Goal: Information Seeking & Learning: Check status

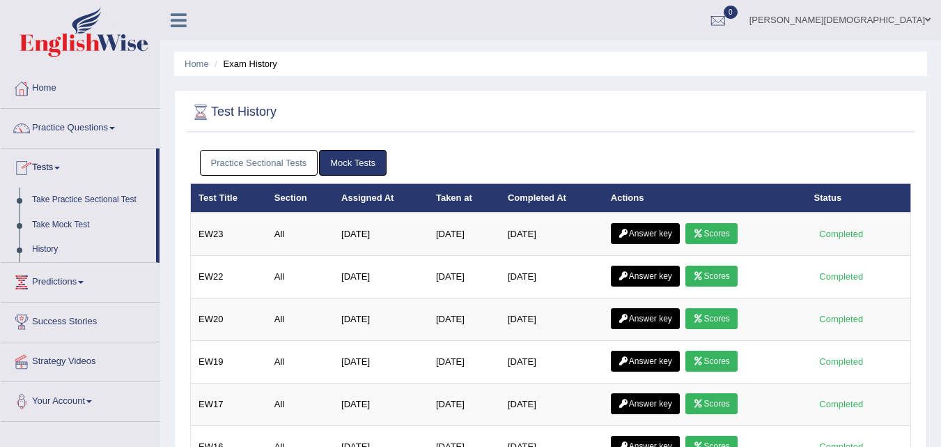
click at [240, 164] on link "Practice Sectional Tests" at bounding box center [259, 163] width 118 height 26
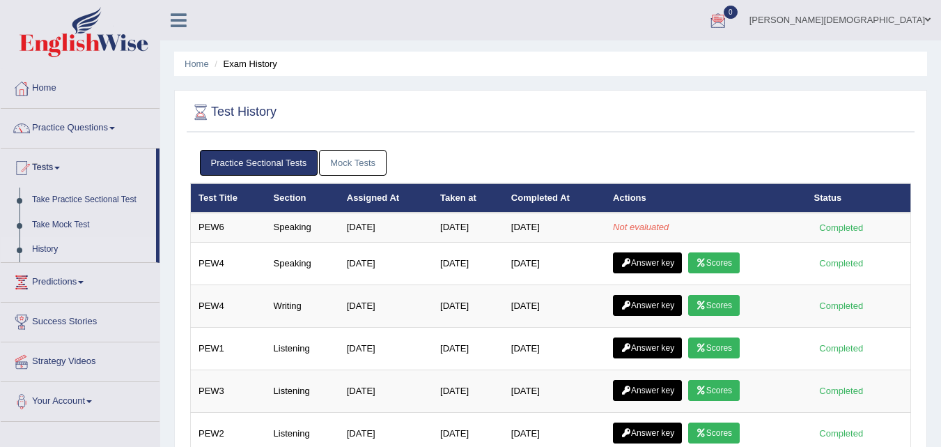
click at [729, 10] on div at bounding box center [718, 20] width 21 height 21
click at [77, 91] on link "Home" at bounding box center [80, 86] width 159 height 35
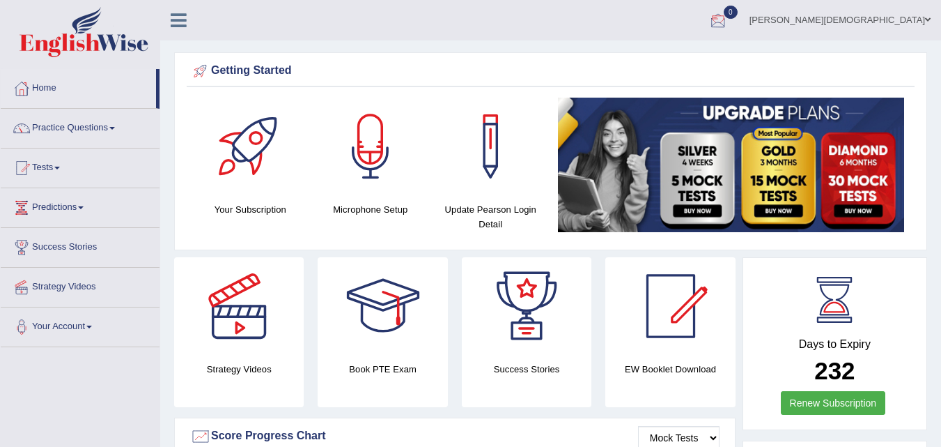
click at [739, 1] on link "0" at bounding box center [718, 18] width 42 height 36
click at [734, 50] on li "See All Alerts" at bounding box center [634, 59] width 199 height 29
click at [79, 203] on link "Predictions" at bounding box center [80, 205] width 159 height 35
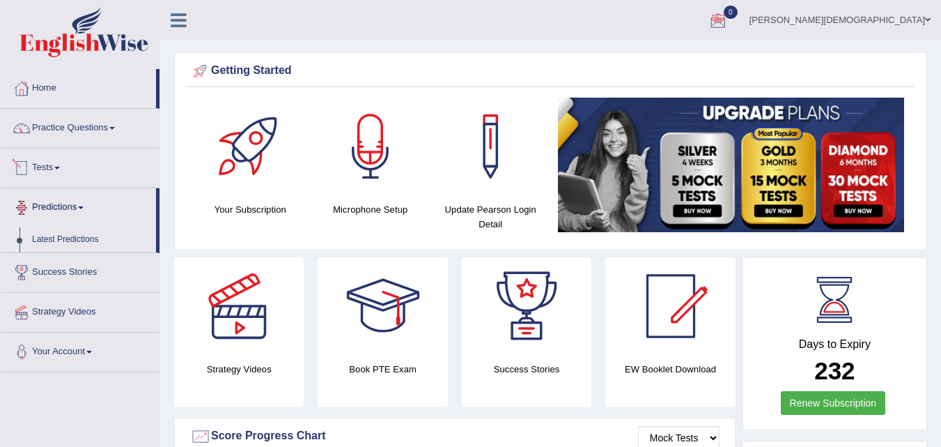
click at [60, 168] on span at bounding box center [57, 168] width 6 height 3
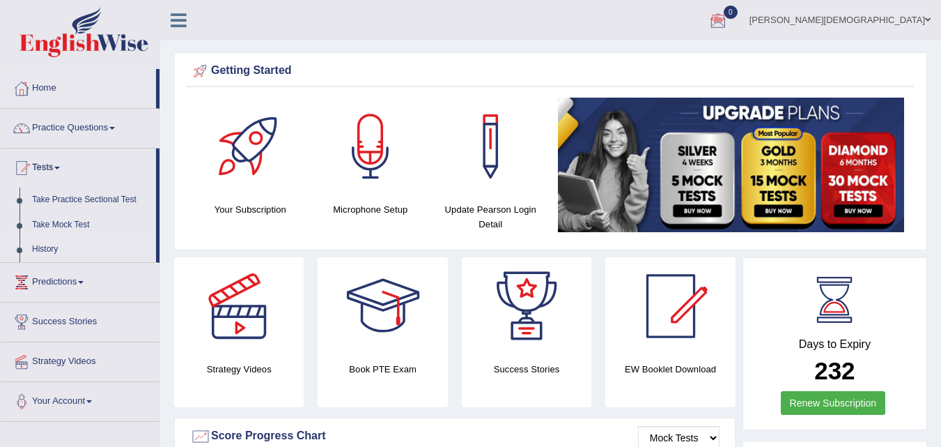
click at [36, 243] on link "History" at bounding box center [91, 249] width 130 height 25
click at [95, 190] on link "Take Practice Sectional Test" at bounding box center [91, 199] width 130 height 25
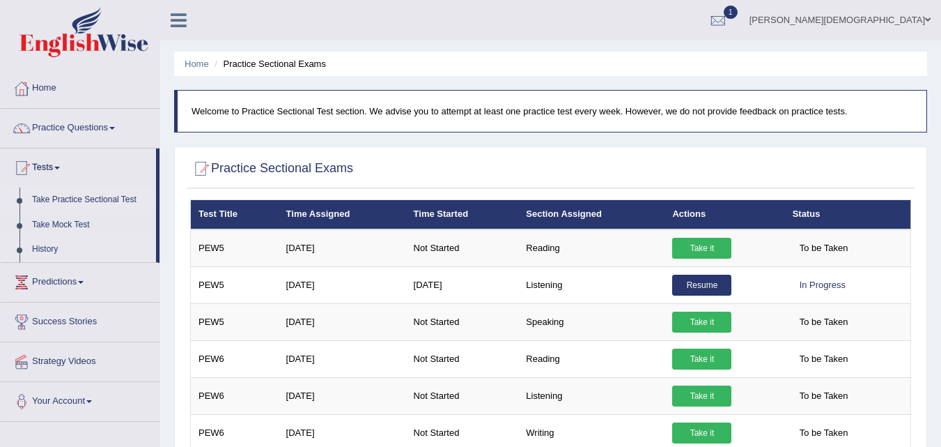
click at [40, 242] on link "History" at bounding box center [91, 249] width 130 height 25
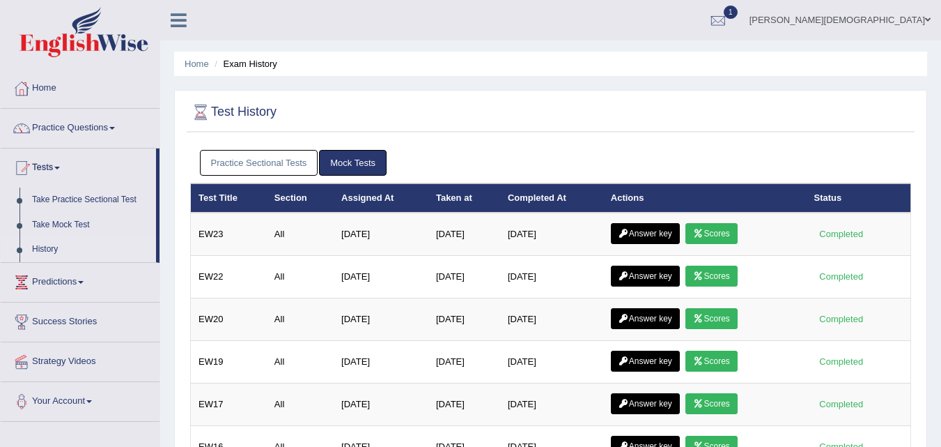
click at [276, 155] on link "Practice Sectional Tests" at bounding box center [259, 163] width 118 height 26
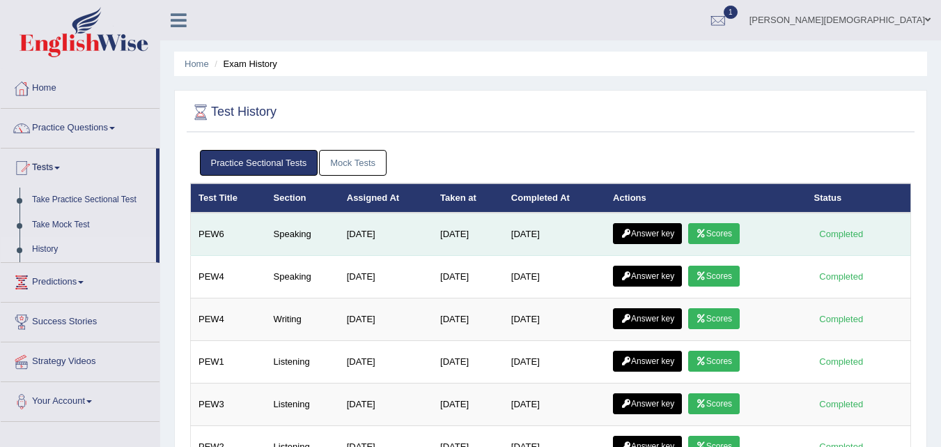
click at [713, 231] on link "Scores" at bounding box center [714, 233] width 52 height 21
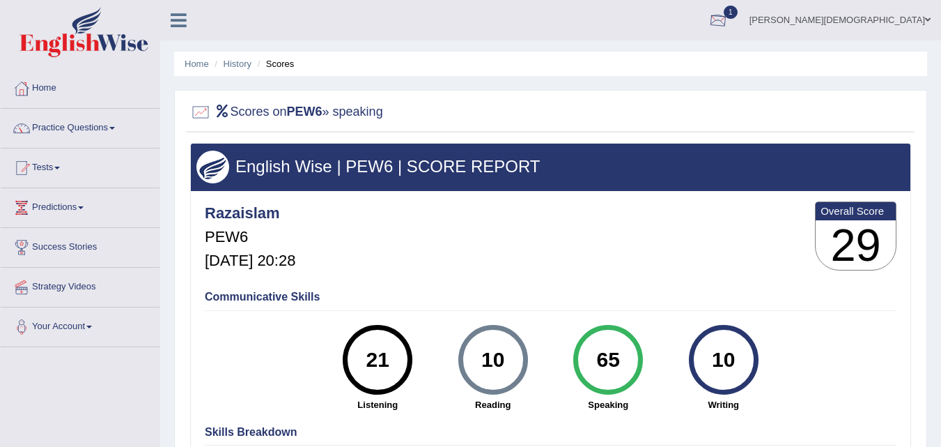
click at [729, 15] on div at bounding box center [718, 20] width 21 height 21
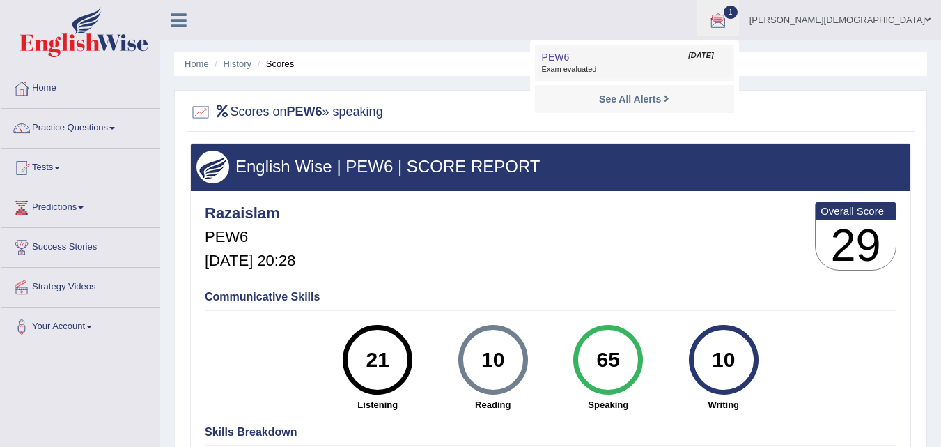
click at [722, 59] on link "PEW6 Sep 3, 2025 Exam evaluated" at bounding box center [635, 62] width 192 height 29
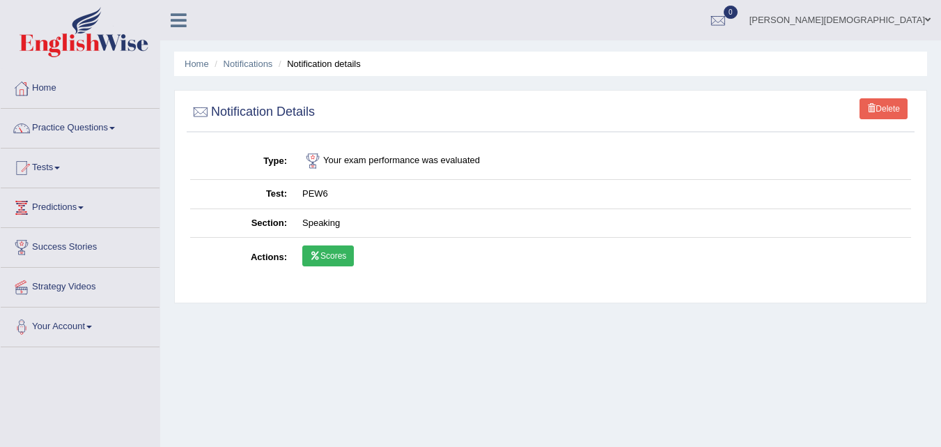
click at [323, 254] on link "Scores" at bounding box center [328, 255] width 52 height 21
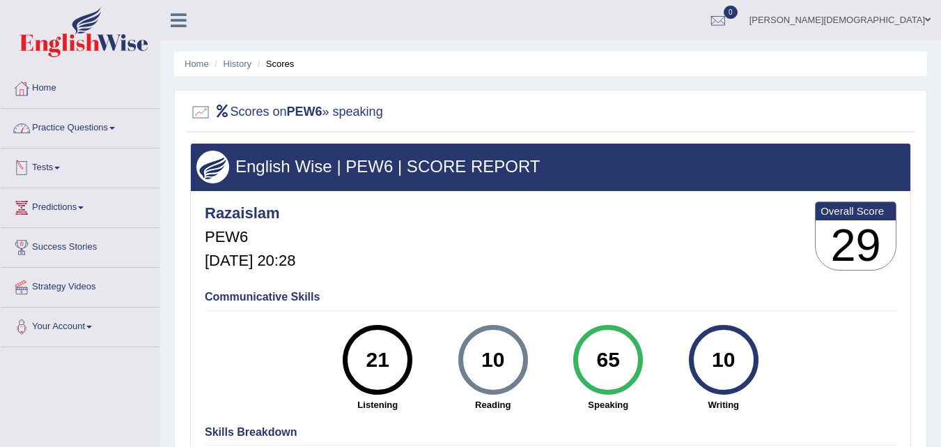
click at [41, 169] on link "Tests" at bounding box center [80, 165] width 159 height 35
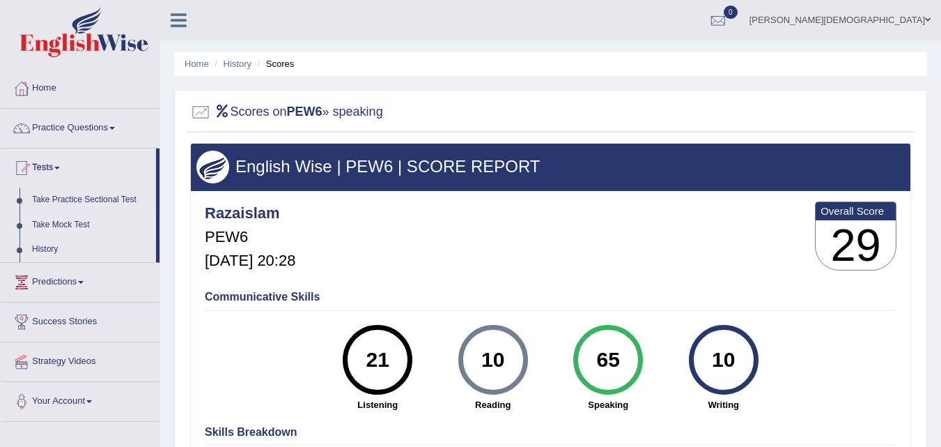
click at [56, 222] on link "Take Mock Test" at bounding box center [91, 224] width 130 height 25
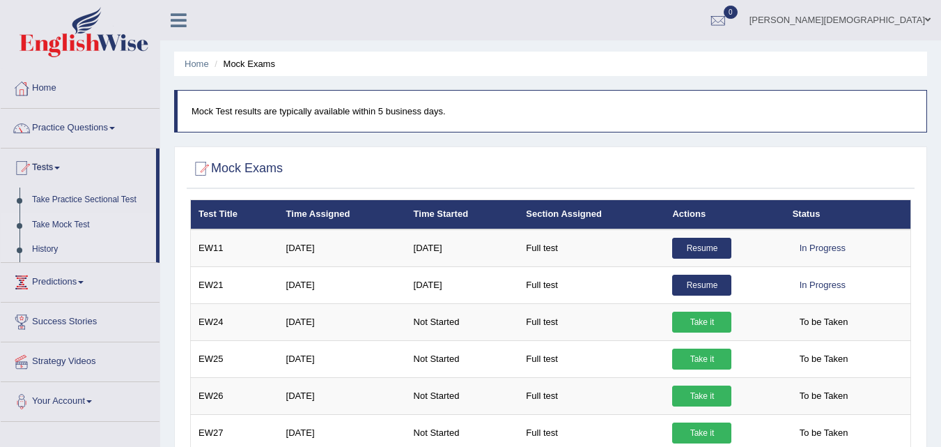
click at [35, 242] on link "History" at bounding box center [91, 249] width 130 height 25
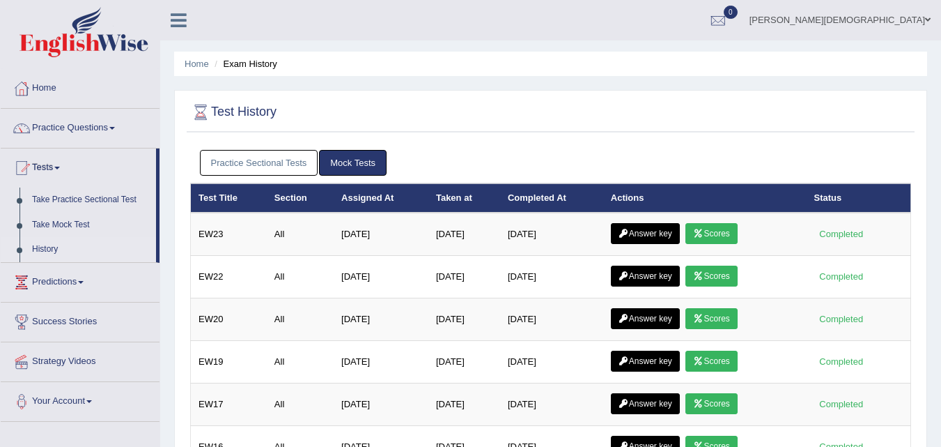
click at [285, 162] on link "Practice Sectional Tests" at bounding box center [259, 163] width 118 height 26
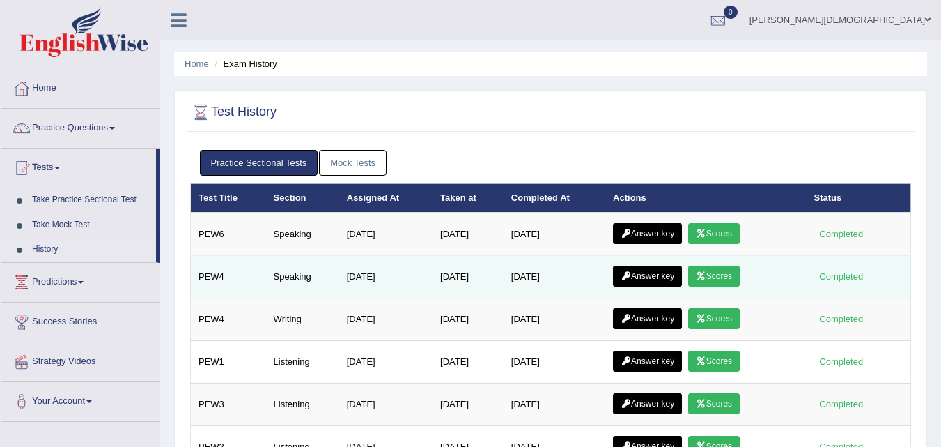
click at [706, 274] on icon at bounding box center [701, 276] width 10 height 8
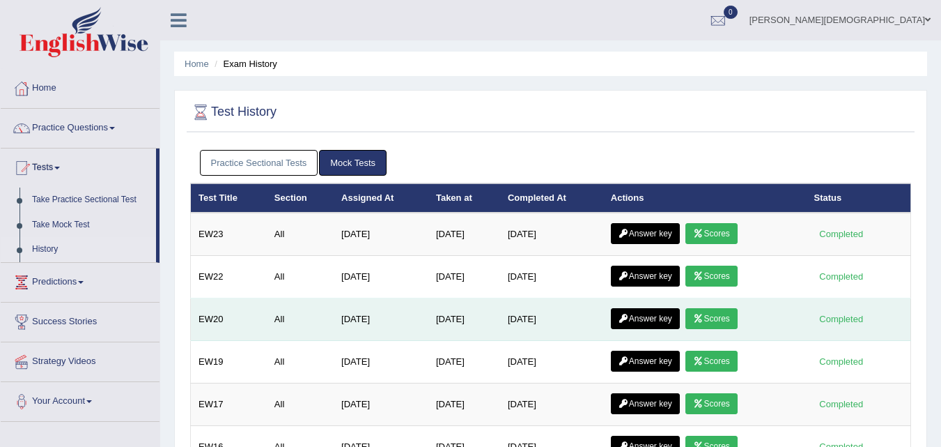
click at [722, 317] on link "Scores" at bounding box center [712, 318] width 52 height 21
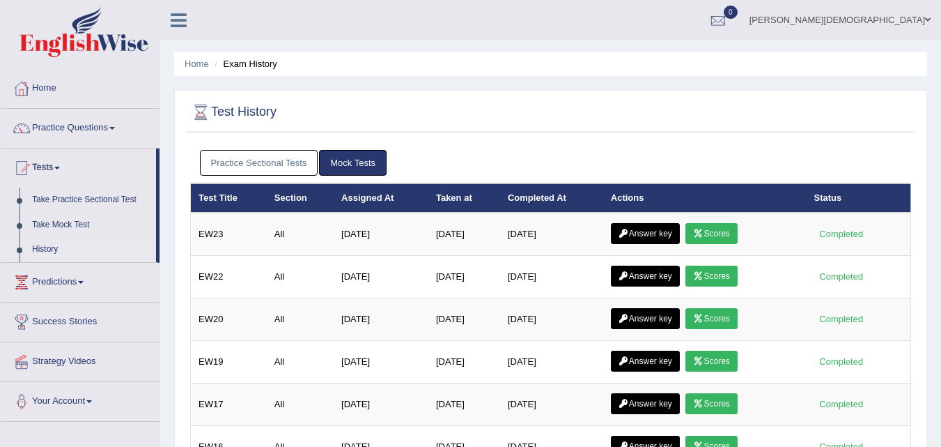
click at [235, 155] on link "Practice Sectional Tests" at bounding box center [259, 163] width 118 height 26
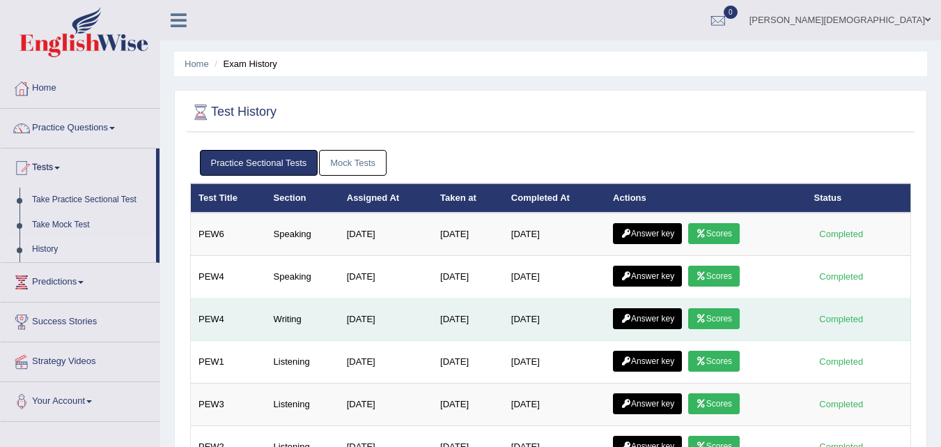
click at [703, 320] on icon at bounding box center [701, 318] width 10 height 8
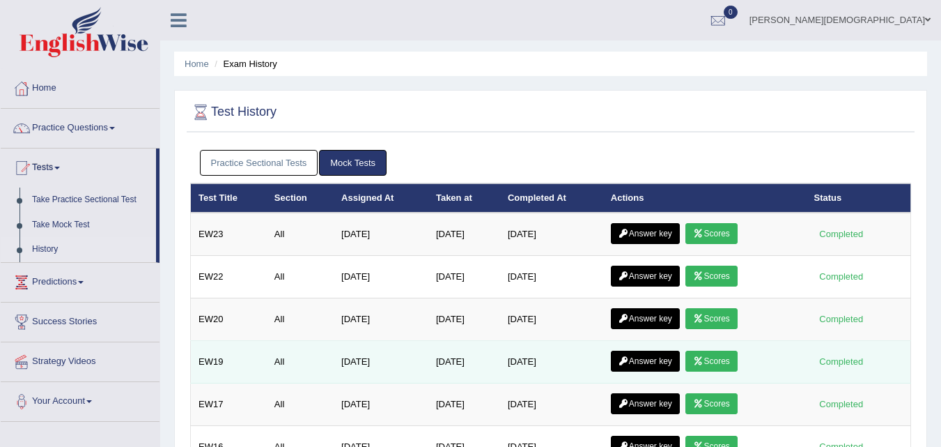
click at [726, 357] on link "Scores" at bounding box center [712, 360] width 52 height 21
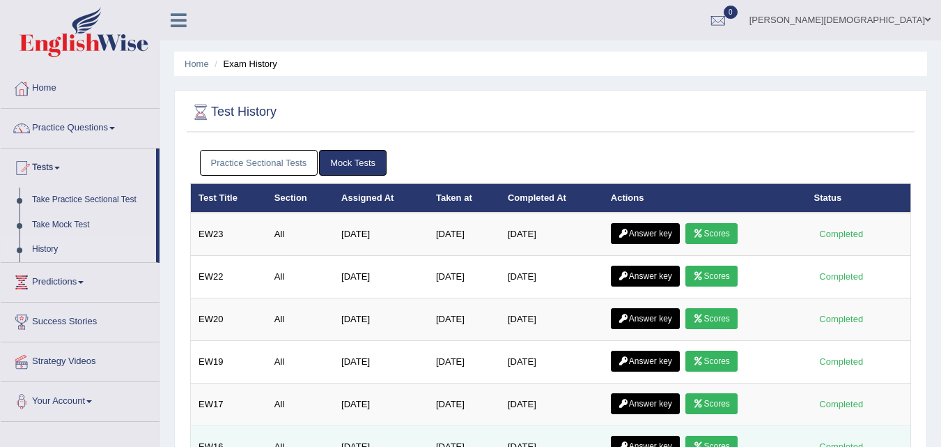
click at [710, 440] on link "Scores" at bounding box center [712, 445] width 52 height 21
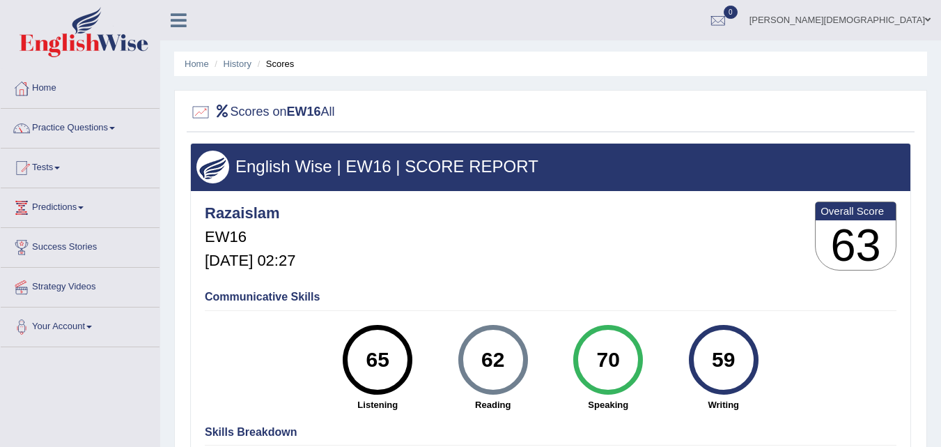
scroll to position [22, 0]
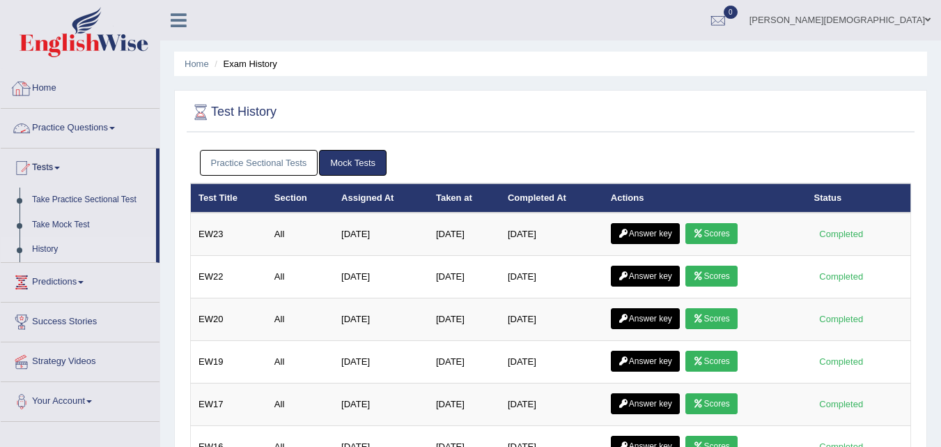
click at [63, 93] on link "Home" at bounding box center [80, 86] width 159 height 35
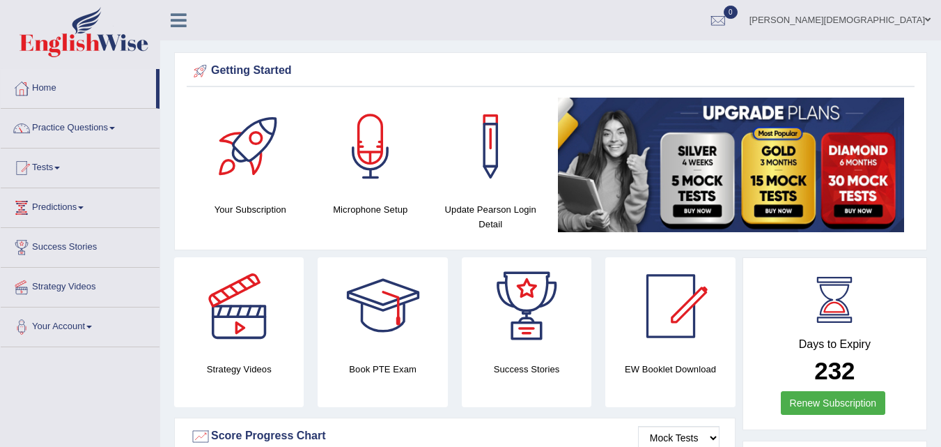
click at [916, 11] on link "Muhammad Raza Islam" at bounding box center [840, 18] width 202 height 36
